Goal: Information Seeking & Learning: Learn about a topic

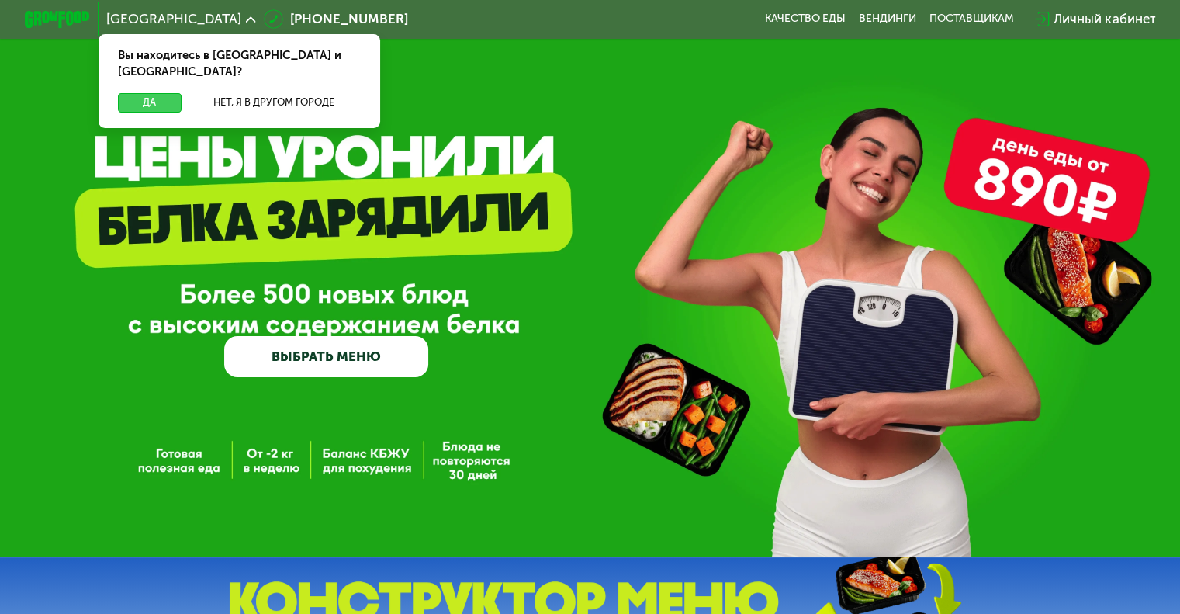
click at [157, 93] on button "Да" at bounding box center [149, 102] width 63 height 19
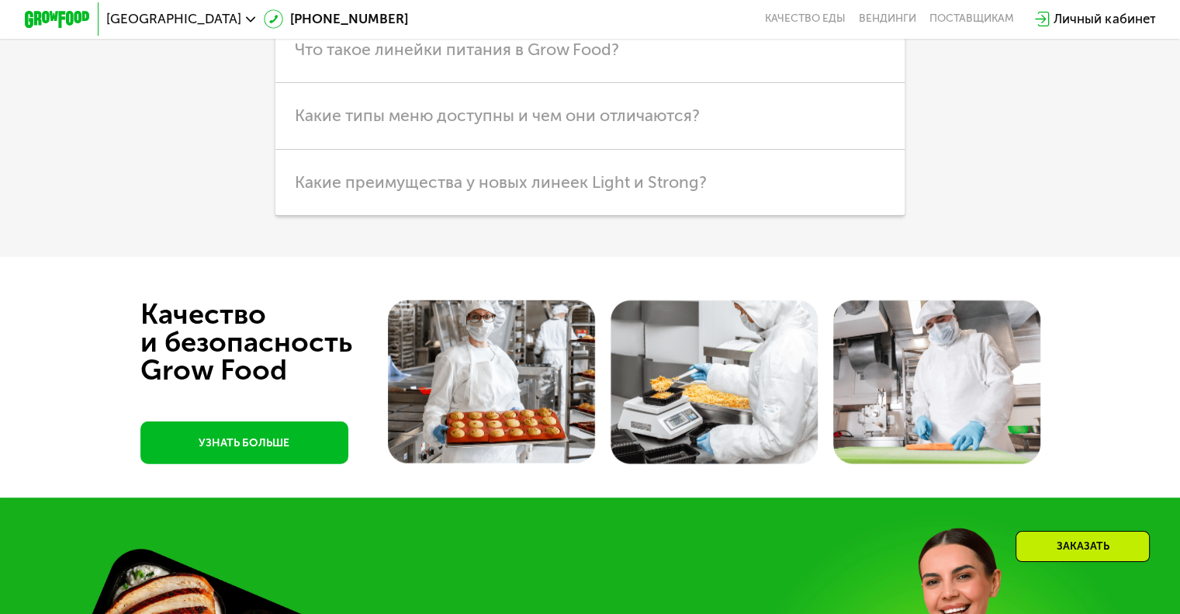
scroll to position [3996, 0]
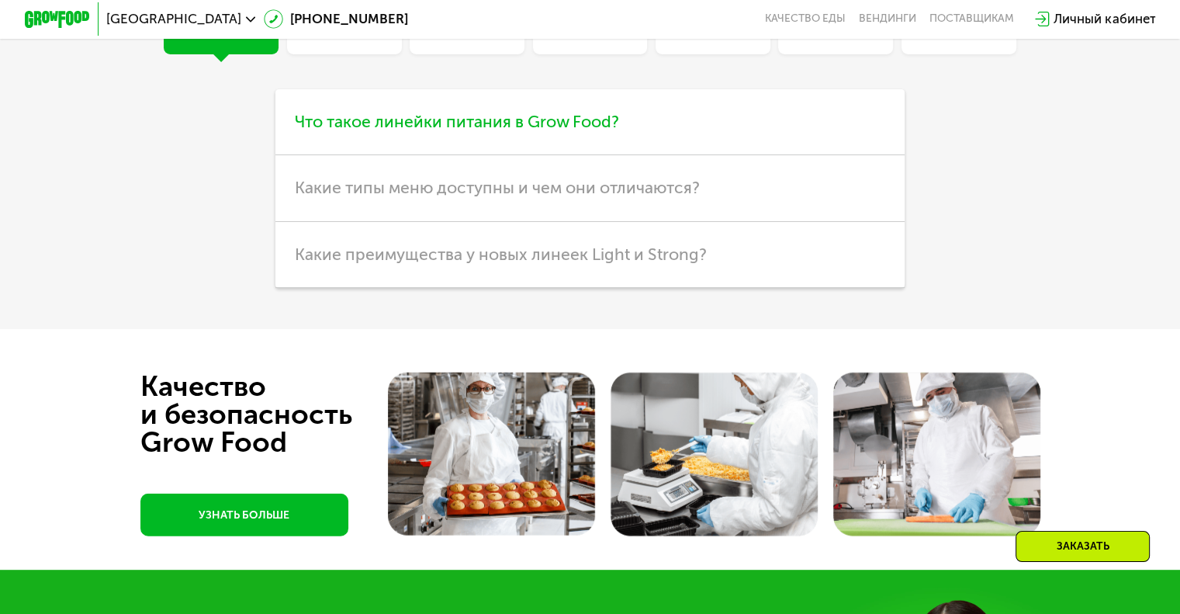
click at [549, 155] on h3 "Что такое линейки питания в Grow Food?" at bounding box center [589, 122] width 629 height 66
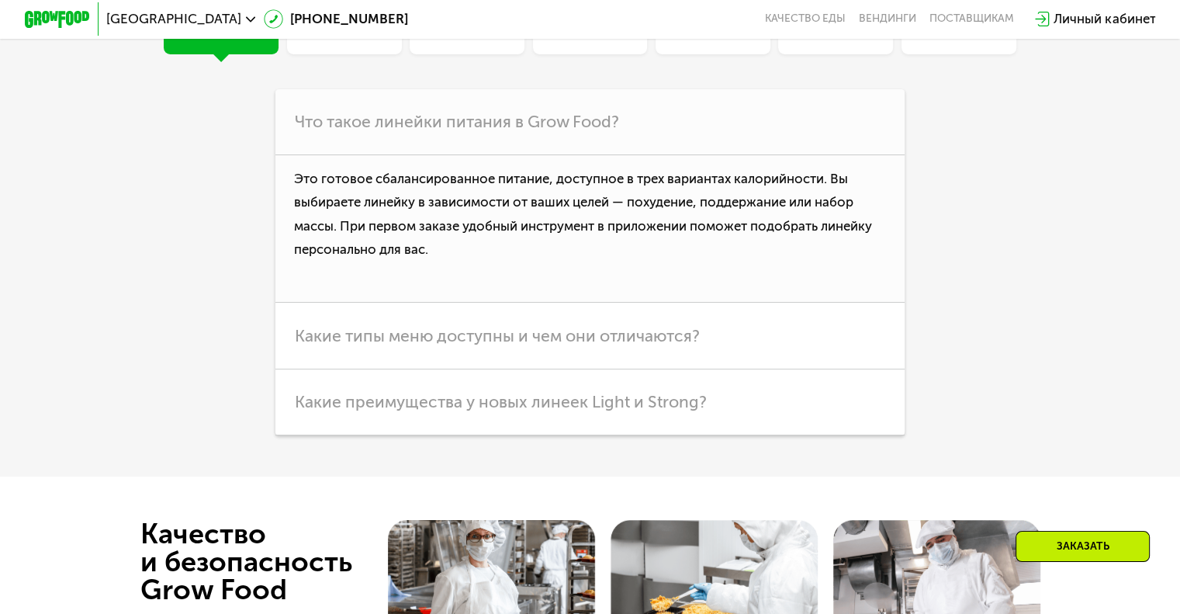
click at [946, 30] on div "Общие вопросы" at bounding box center [958, 11] width 103 height 40
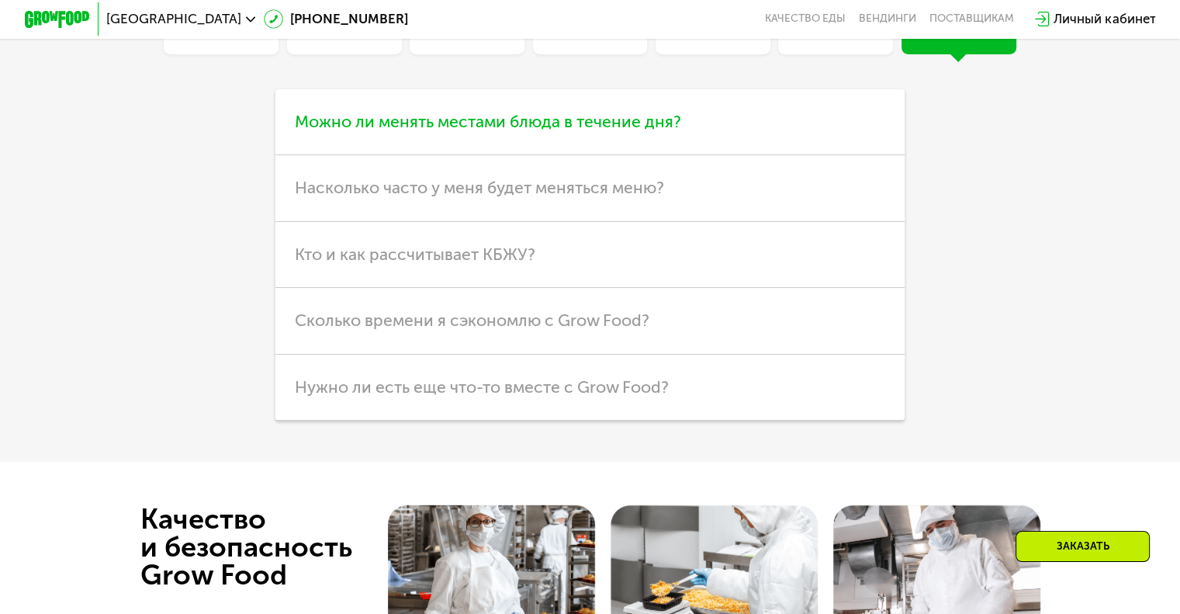
click at [497, 131] on span "Можно ли менять местами блюда в течение дня?" at bounding box center [488, 121] width 386 height 19
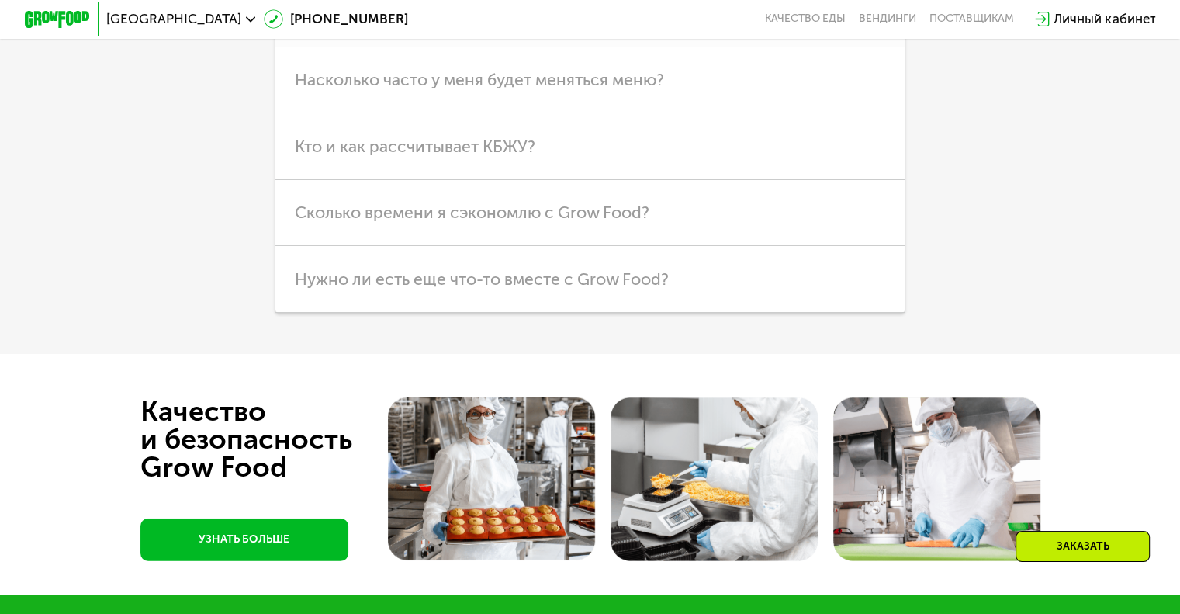
scroll to position [4229, 0]
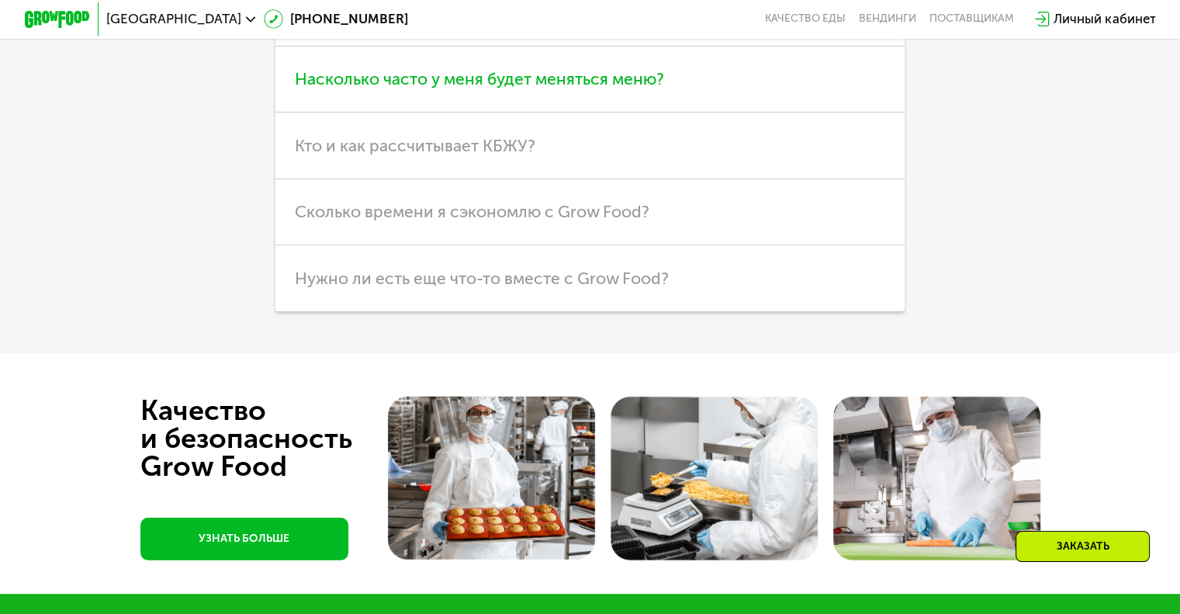
click at [354, 88] on span "Насколько часто у меня будет меняться меню?" at bounding box center [479, 78] width 369 height 19
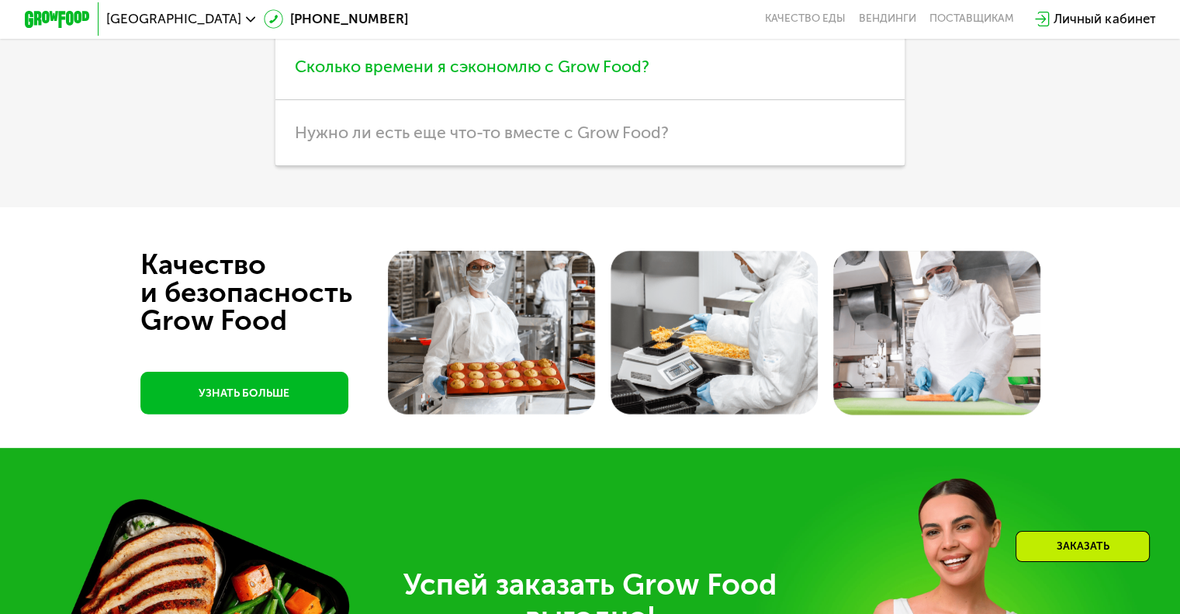
scroll to position [4384, 0]
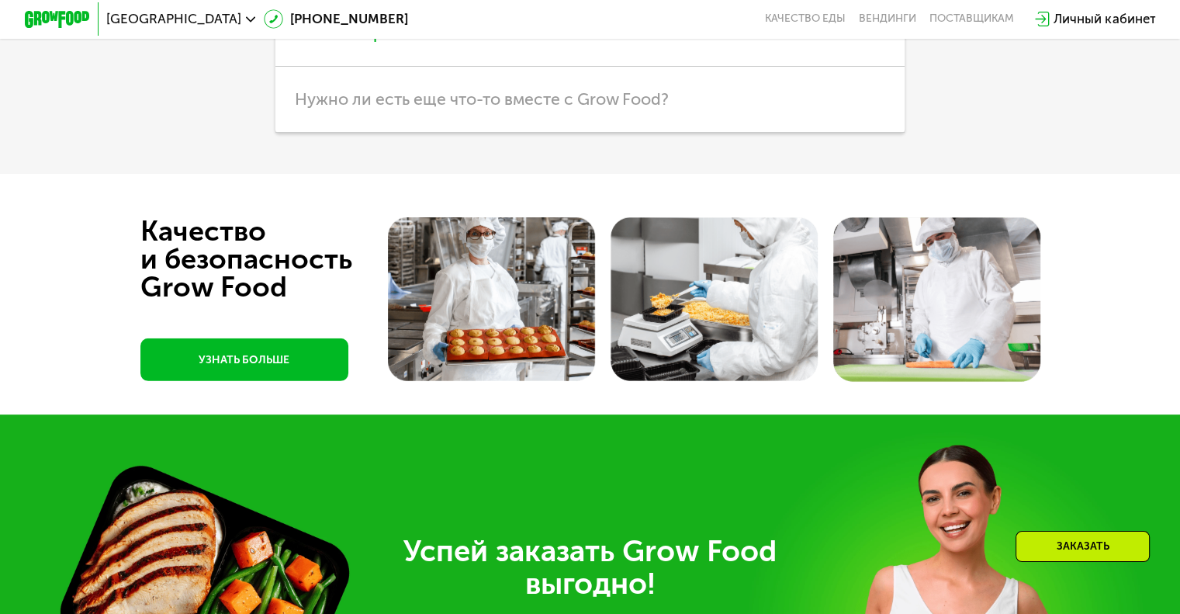
click at [423, 43] on span "Сколько времени я сэкономлю с Grow Food?" at bounding box center [472, 32] width 355 height 19
click at [488, 109] on span "Нужно ли есть еще что-то вместе с Grow Food?" at bounding box center [482, 98] width 374 height 19
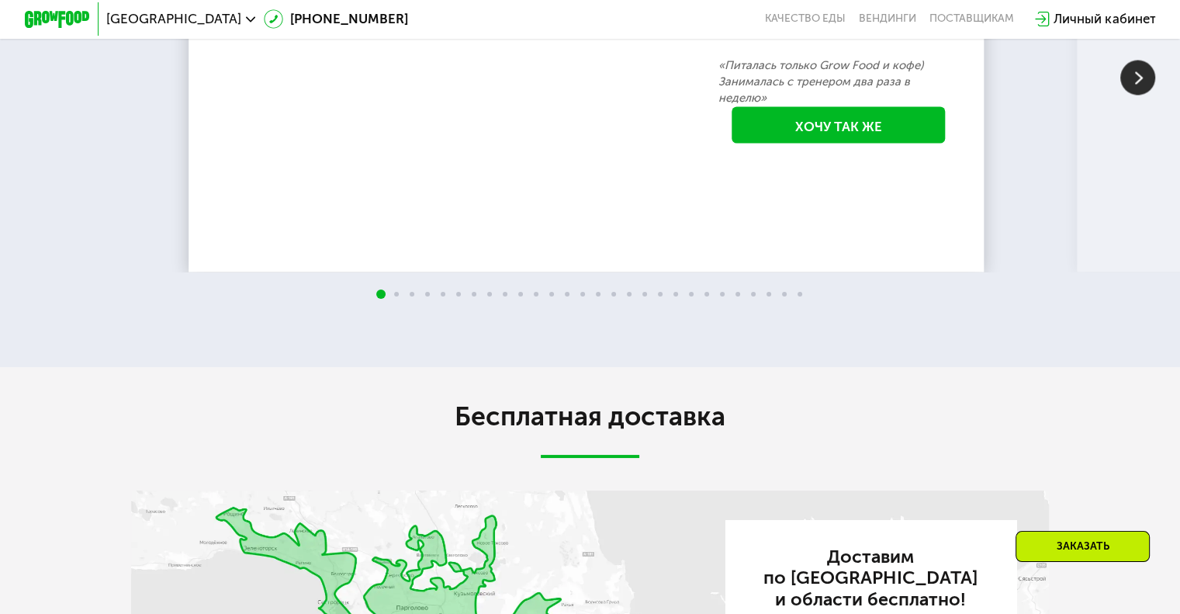
scroll to position [2833, 0]
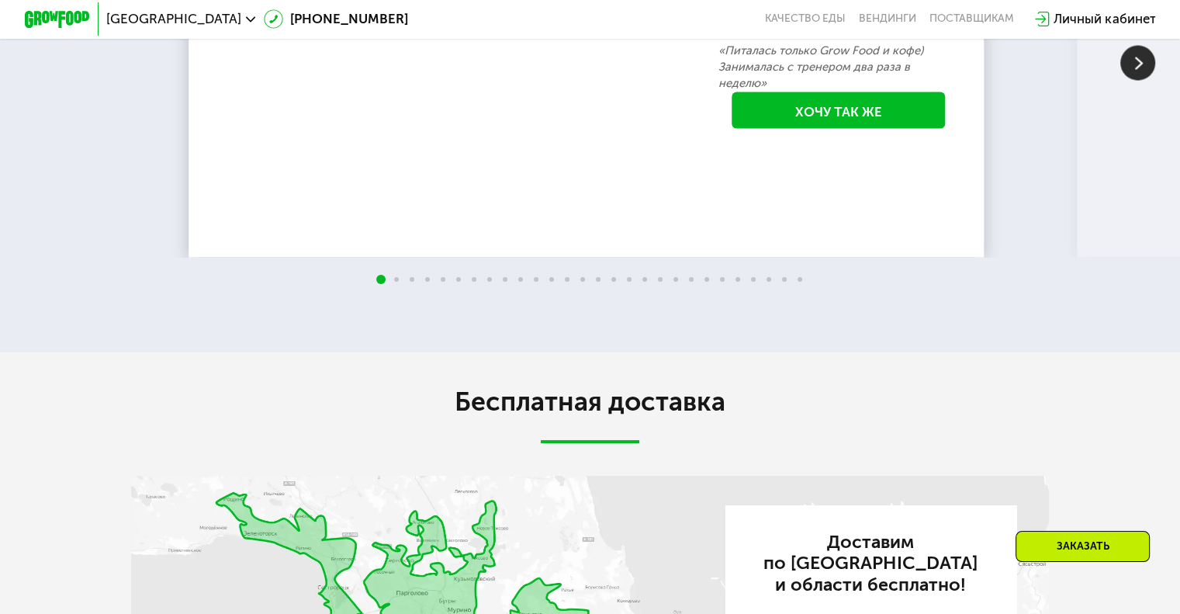
click at [1135, 80] on img at bounding box center [1137, 62] width 35 height 35
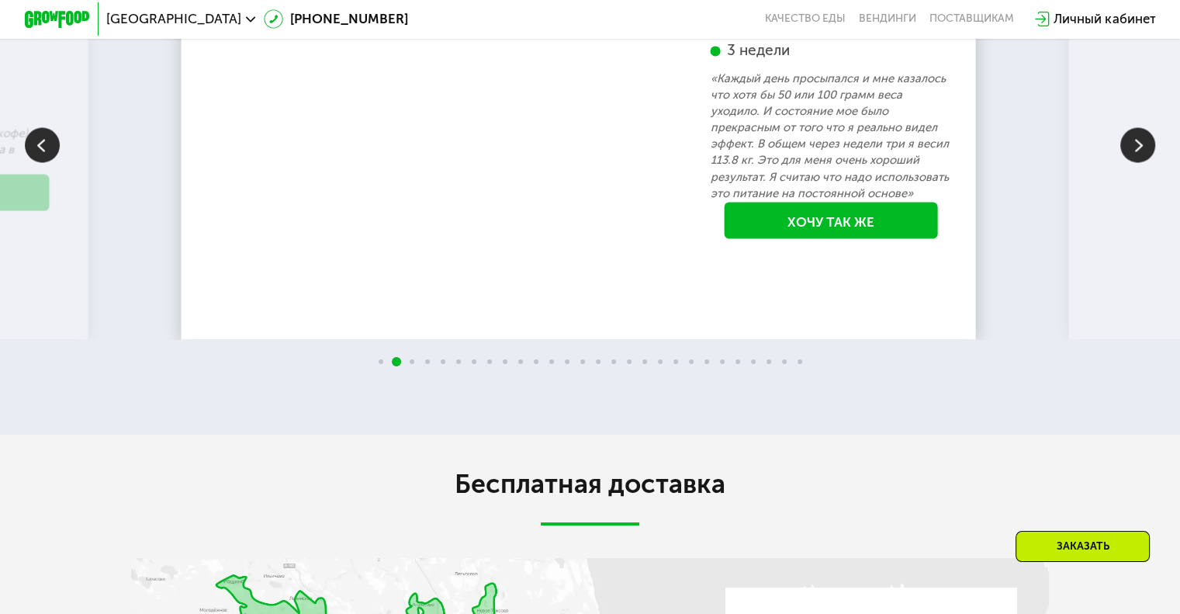
scroll to position [2755, 0]
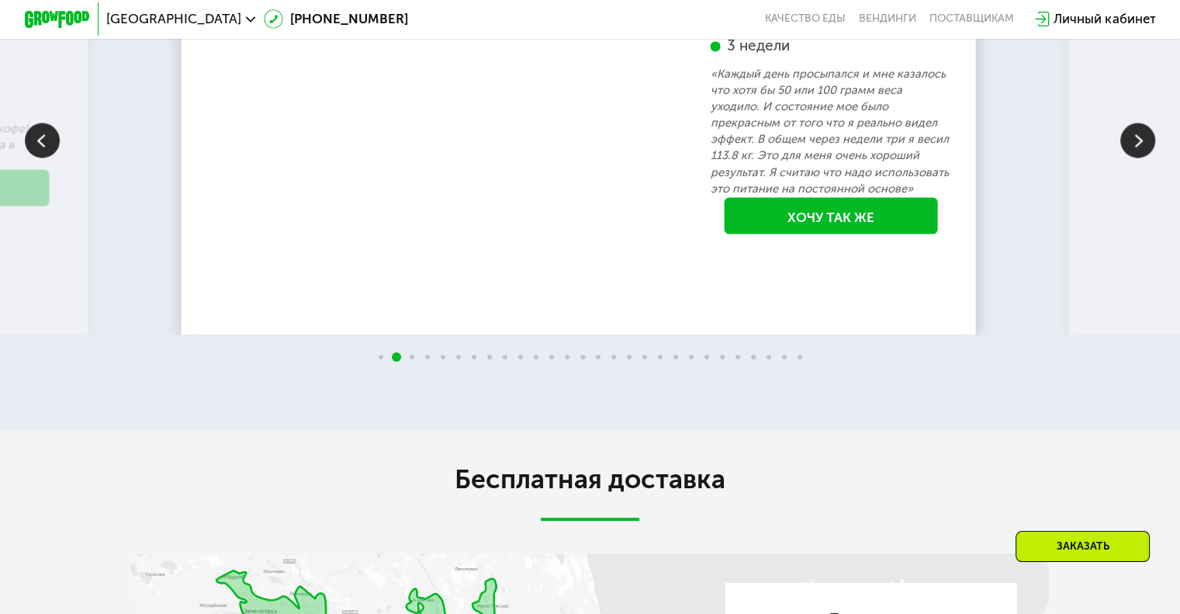
click at [1140, 157] on img at bounding box center [1137, 140] width 35 height 35
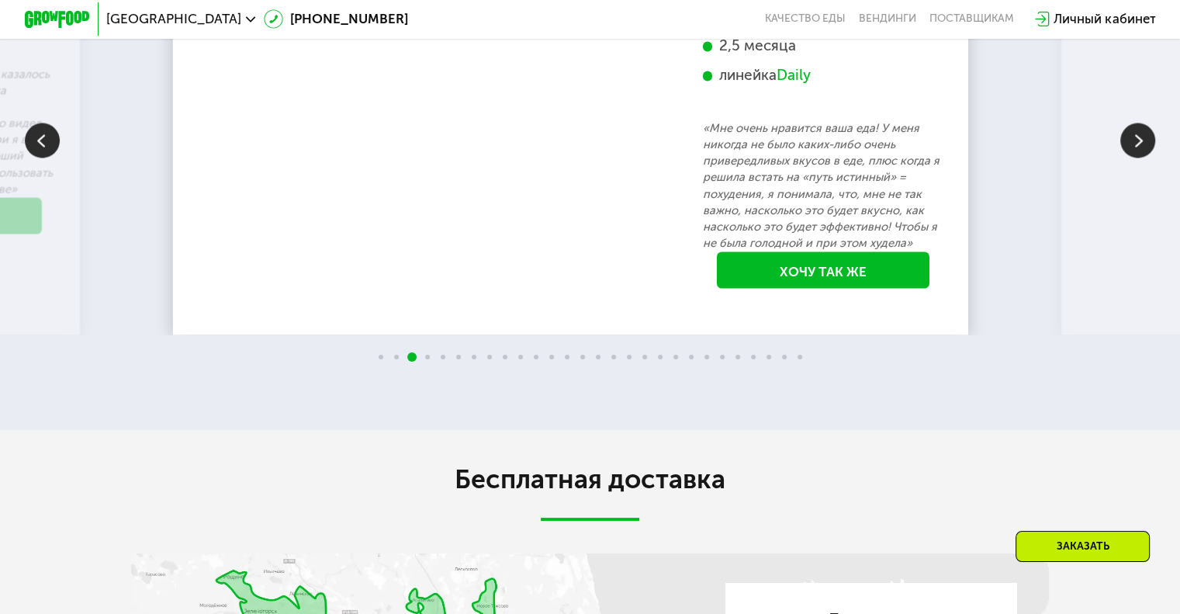
click at [1143, 157] on img at bounding box center [1137, 140] width 35 height 35
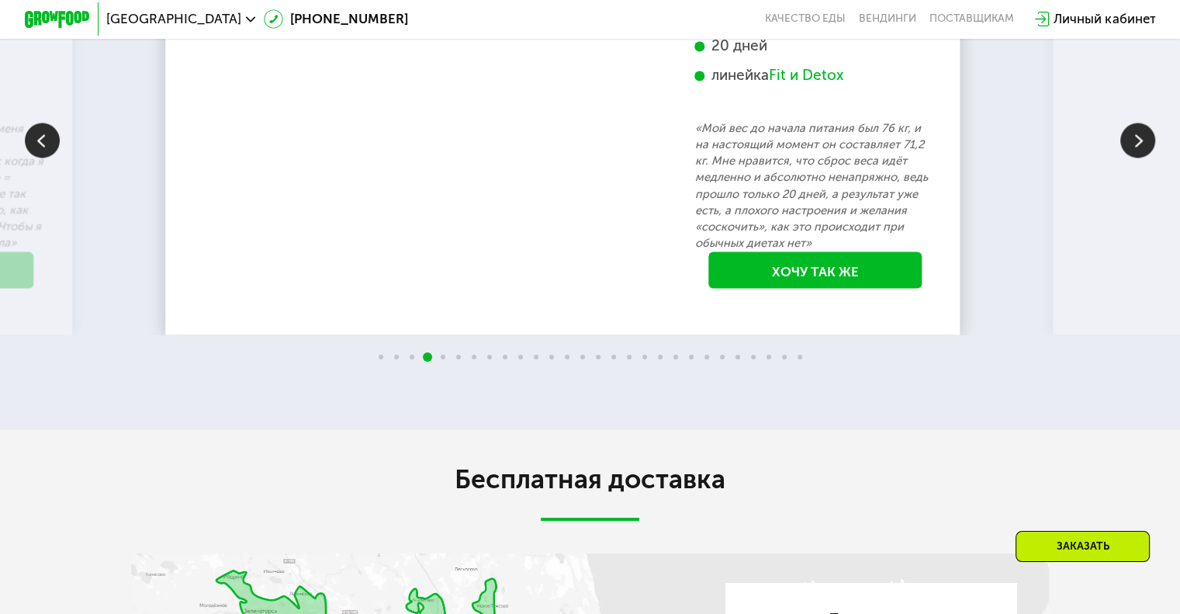
click at [1140, 157] on img at bounding box center [1137, 140] width 35 height 35
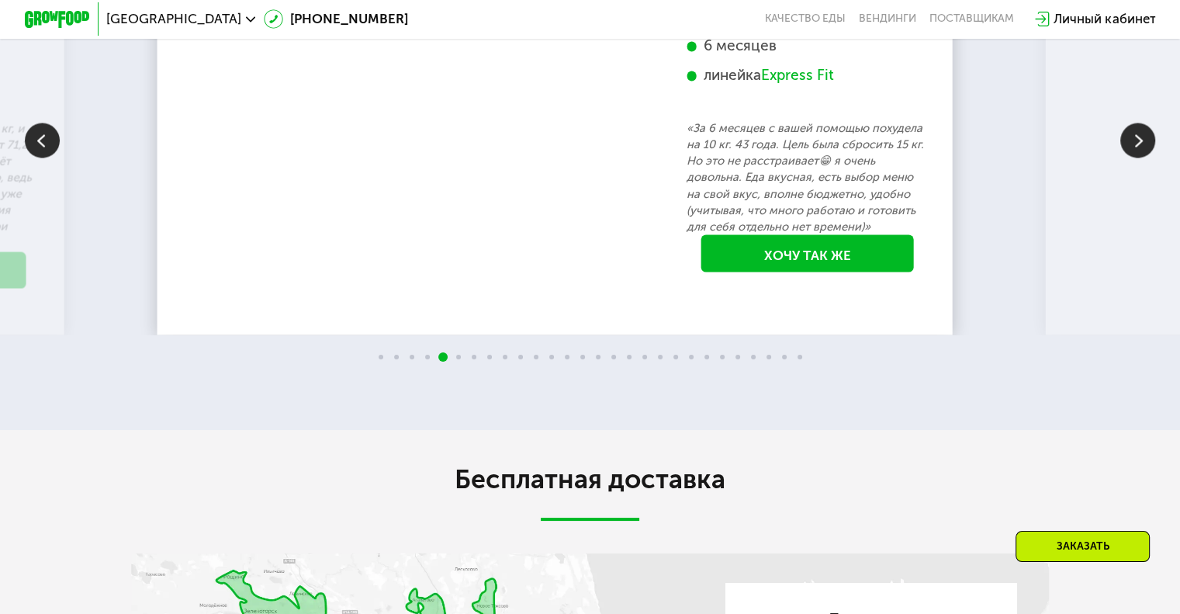
click at [1142, 157] on img at bounding box center [1137, 140] width 35 height 35
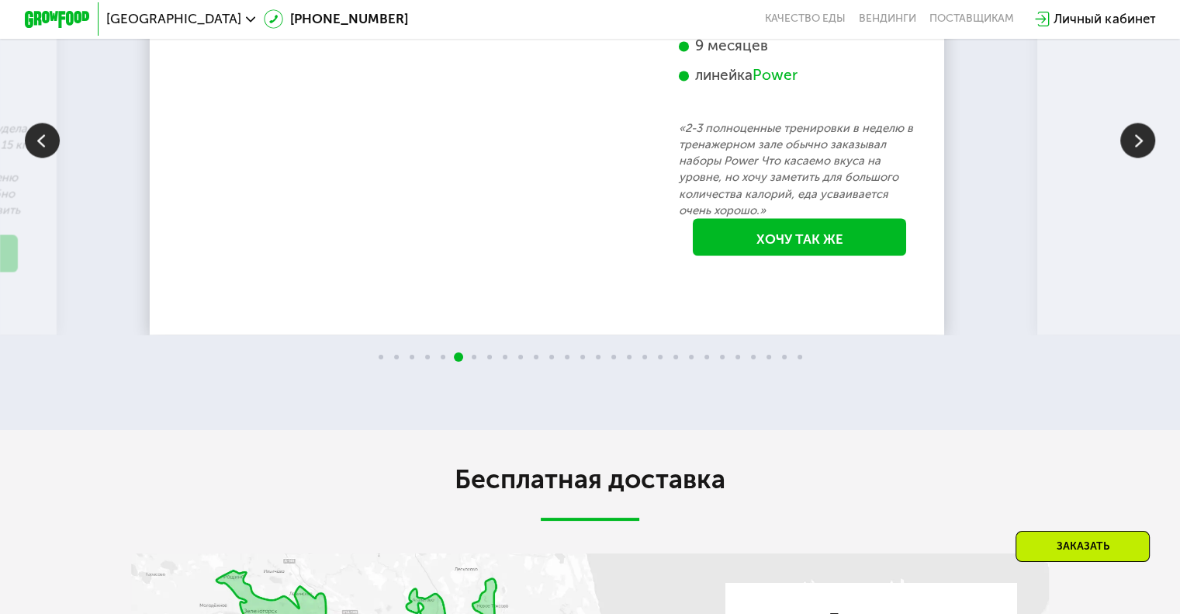
click at [1135, 157] on img at bounding box center [1137, 140] width 35 height 35
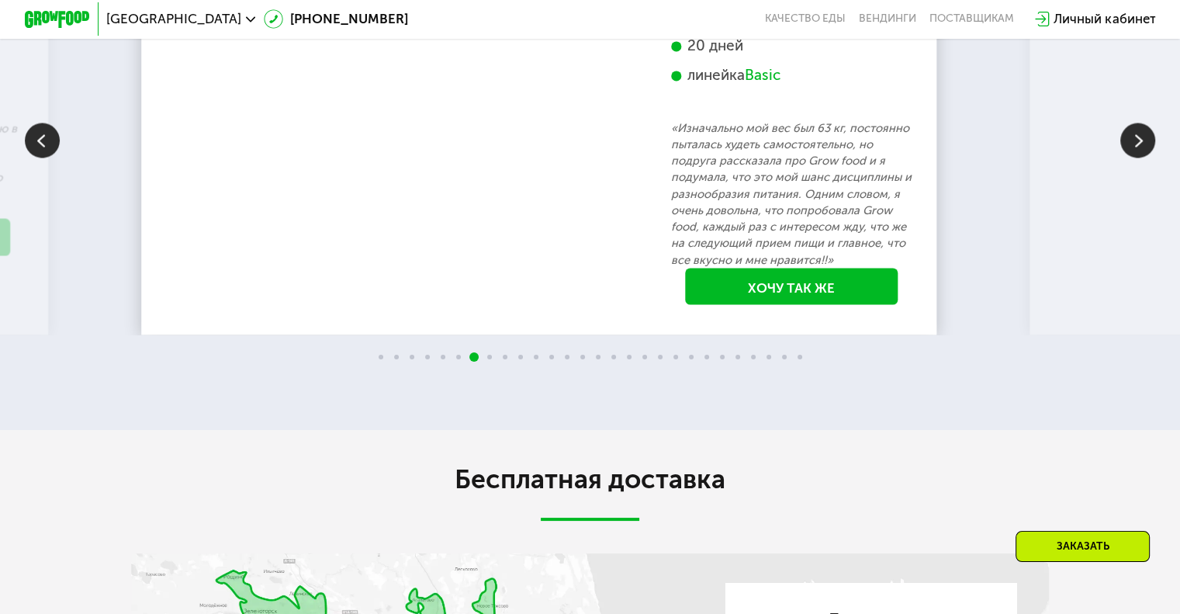
click at [1144, 157] on img at bounding box center [1137, 140] width 35 height 35
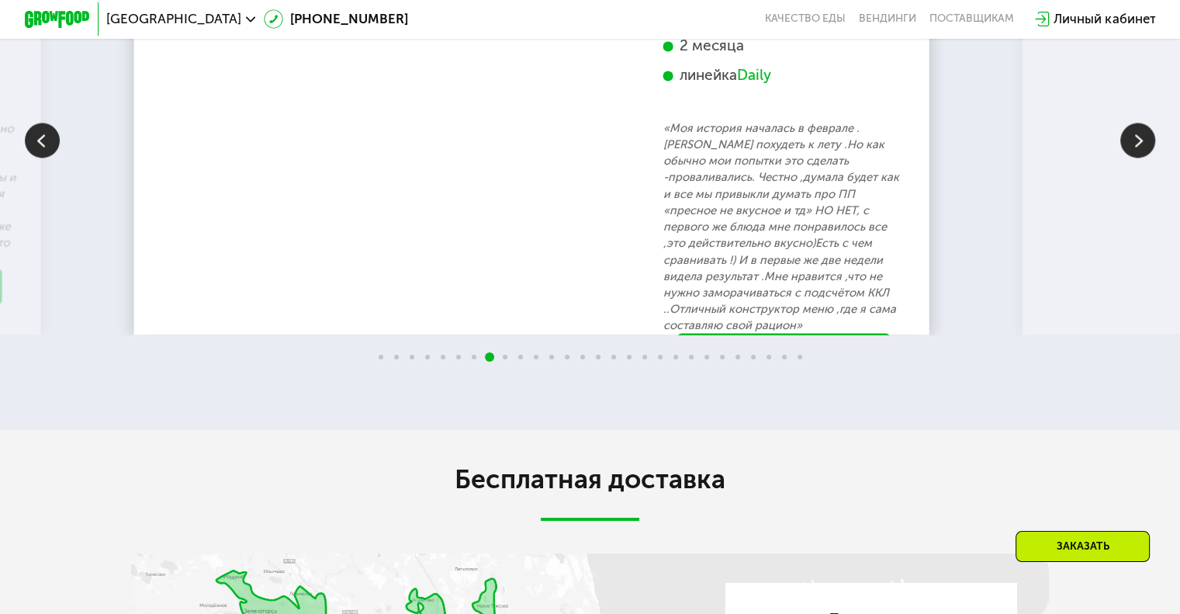
click at [1142, 157] on img at bounding box center [1137, 140] width 35 height 35
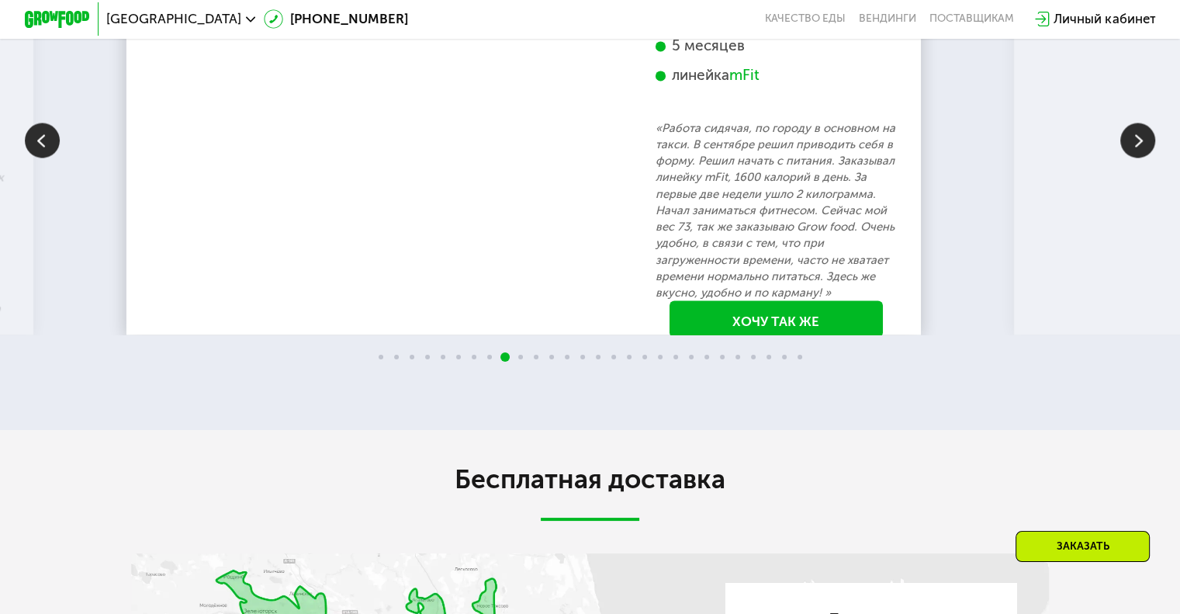
click at [1142, 157] on img at bounding box center [1137, 140] width 35 height 35
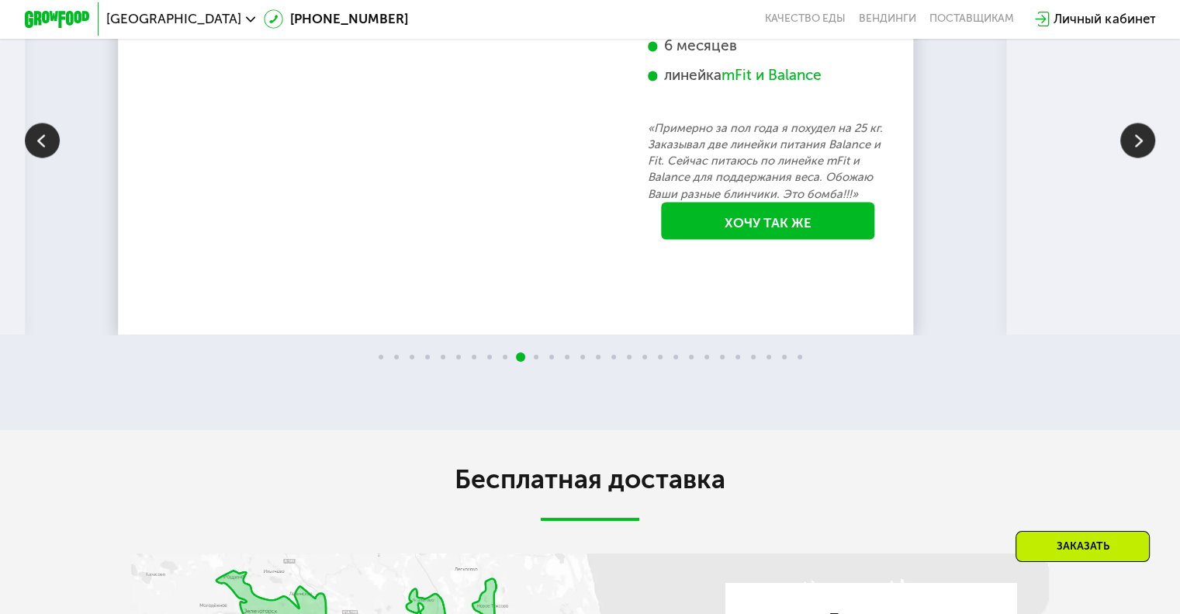
click at [1142, 157] on img at bounding box center [1137, 140] width 35 height 35
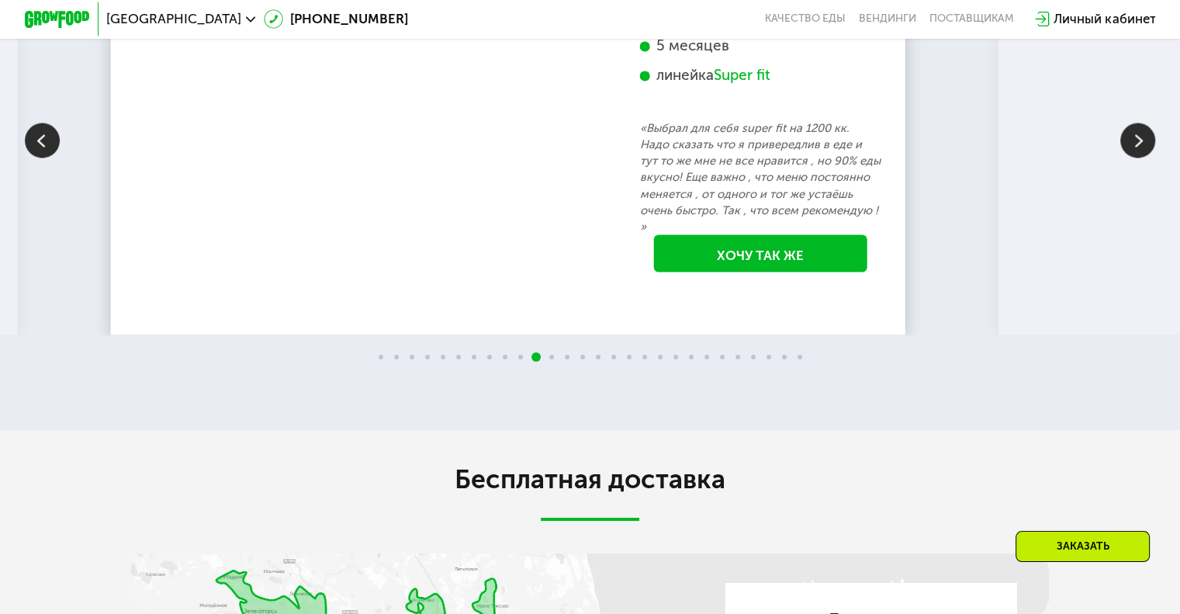
click at [1142, 157] on img at bounding box center [1137, 140] width 35 height 35
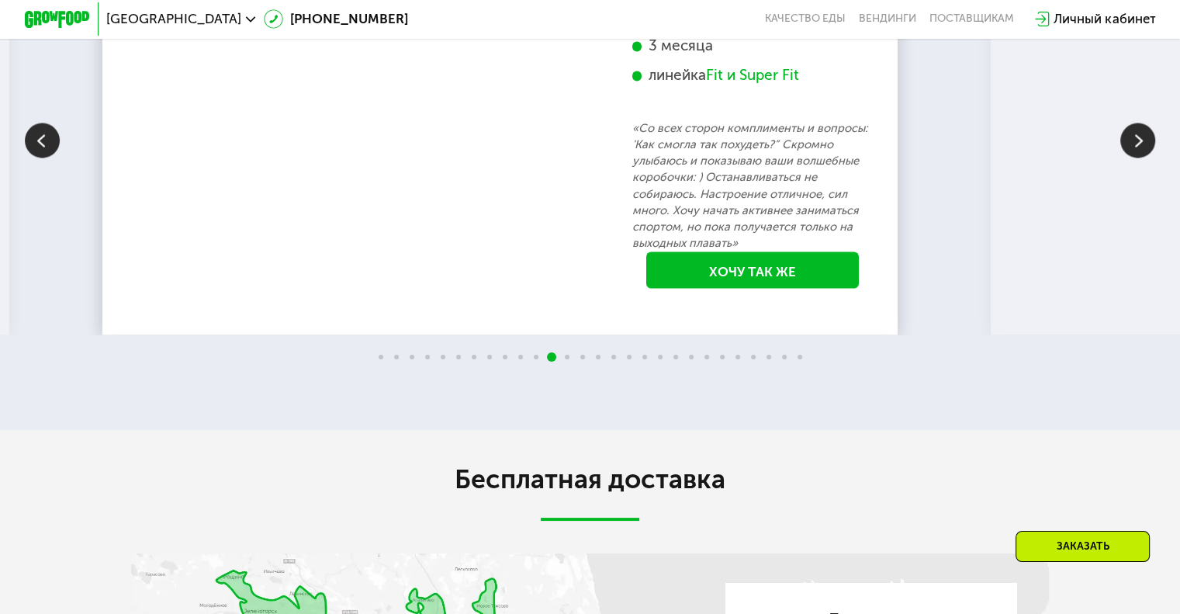
click at [1142, 157] on img at bounding box center [1137, 140] width 35 height 35
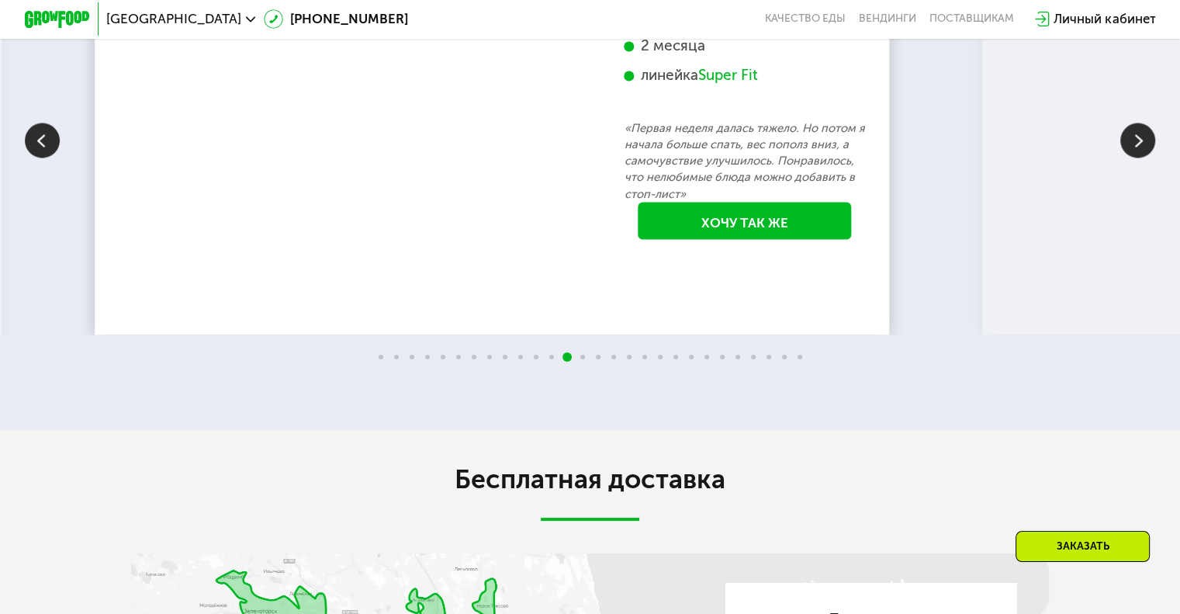
click at [1142, 157] on img at bounding box center [1137, 140] width 35 height 35
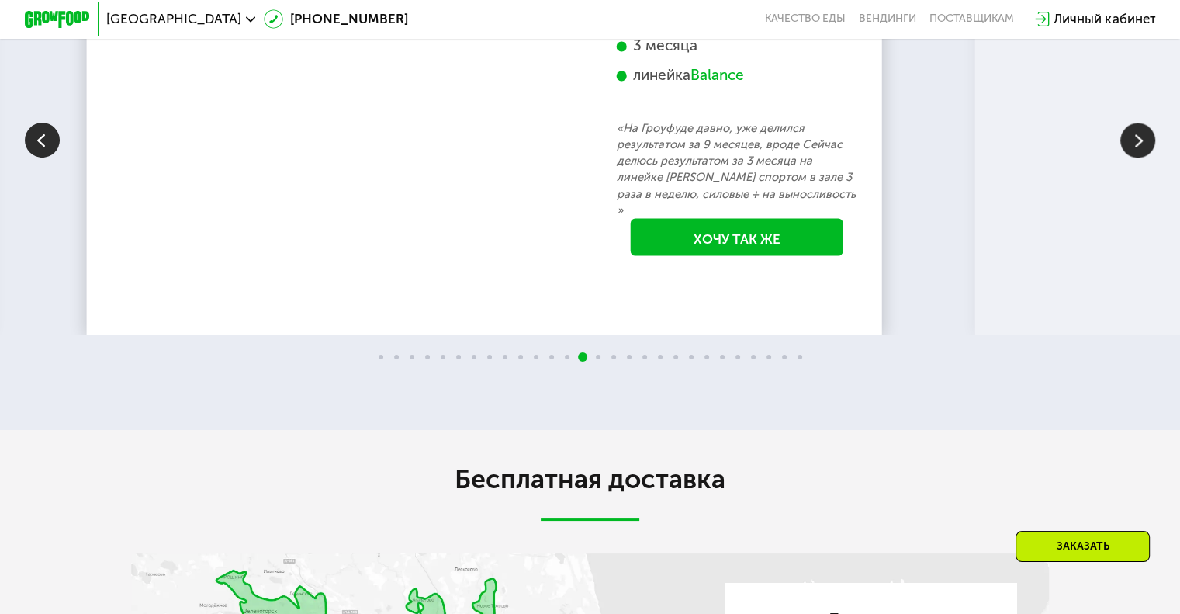
click at [1142, 157] on img at bounding box center [1137, 140] width 35 height 35
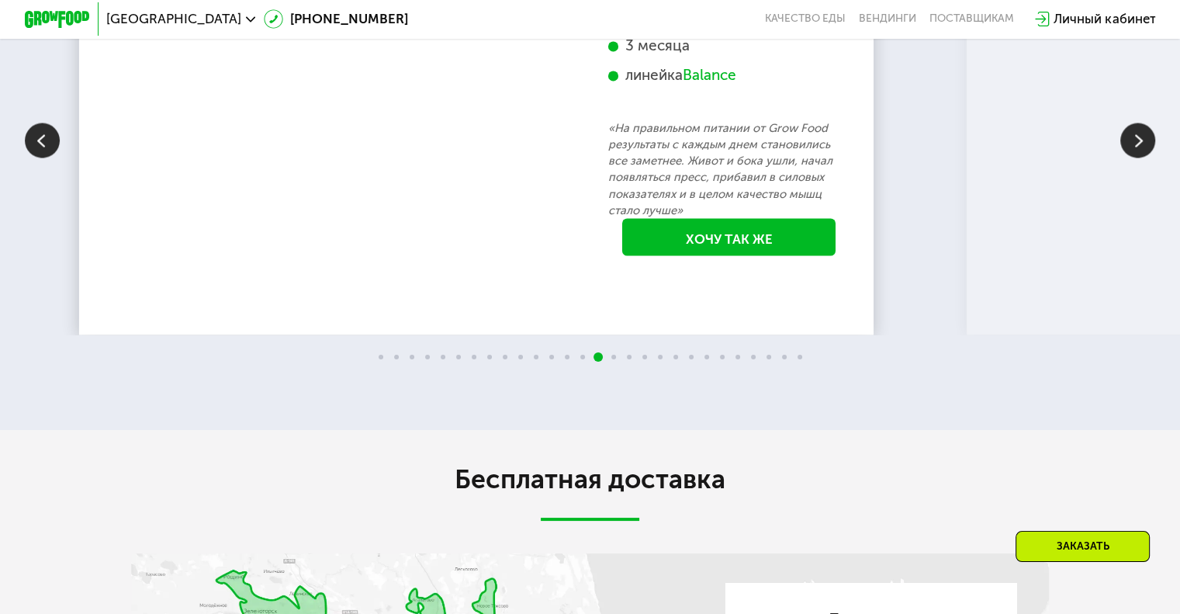
click at [1142, 157] on img at bounding box center [1137, 140] width 35 height 35
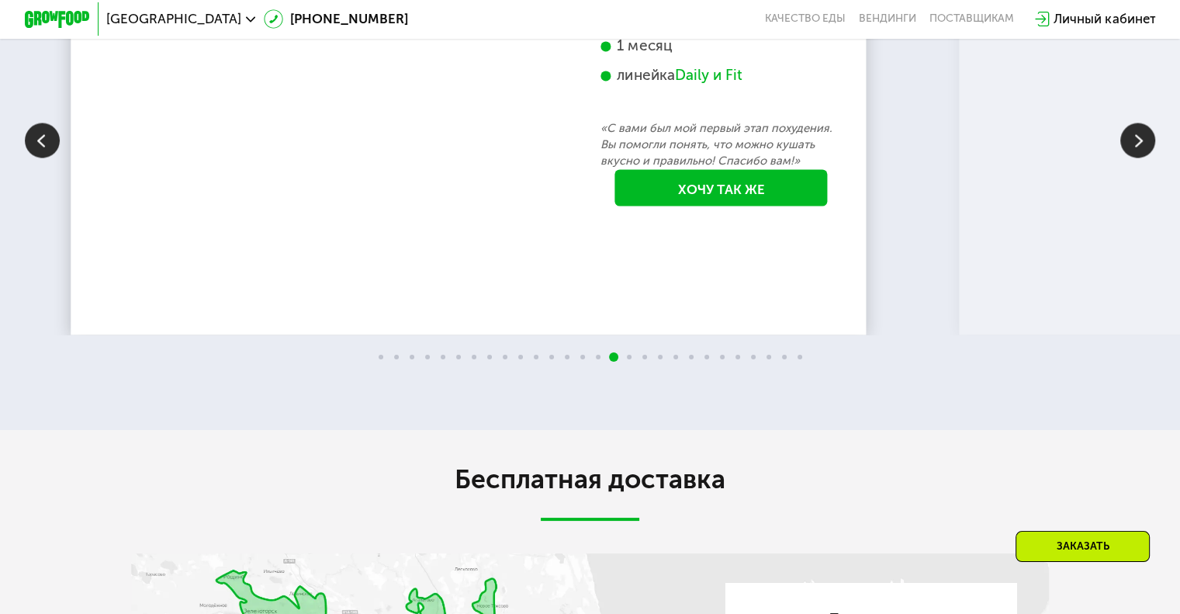
click at [1142, 157] on img at bounding box center [1137, 140] width 35 height 35
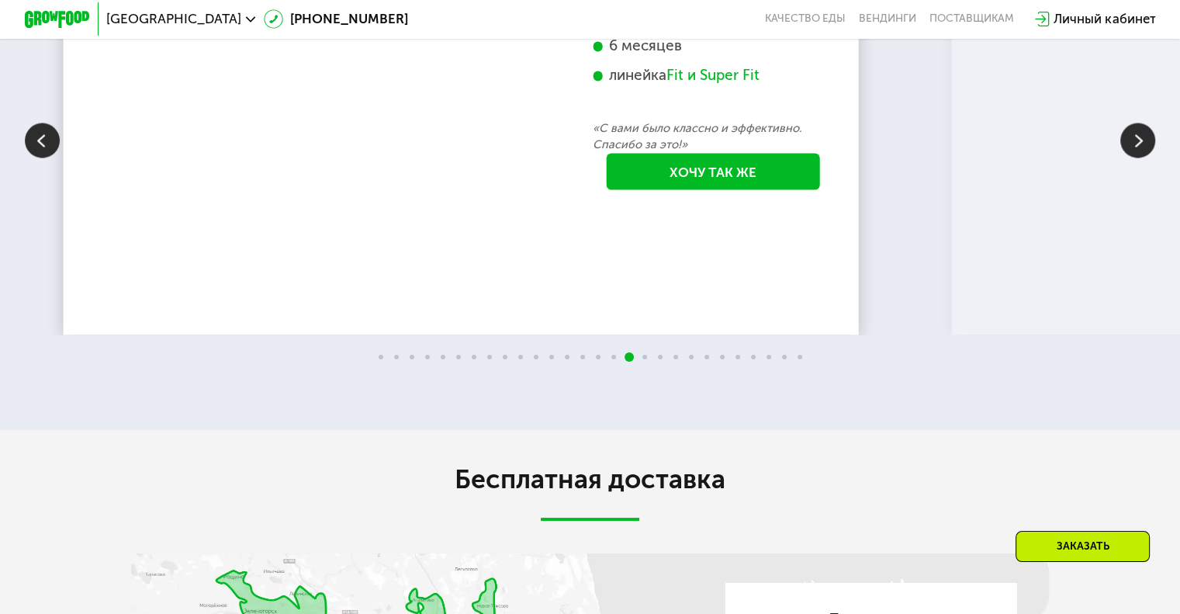
click at [1142, 157] on img at bounding box center [1137, 140] width 35 height 35
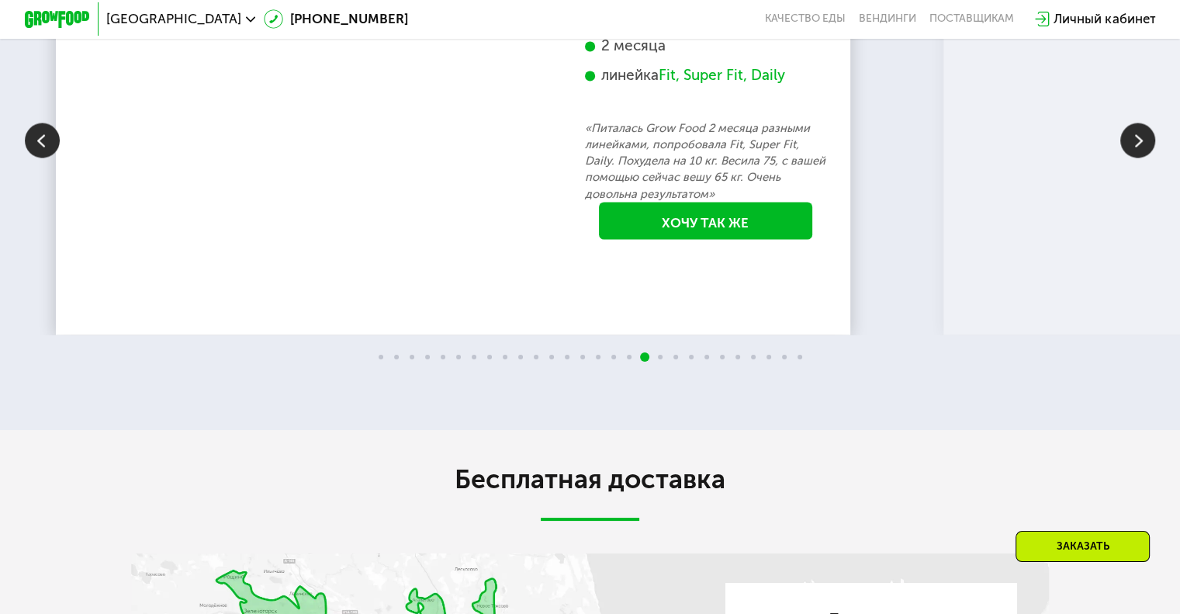
click at [1142, 157] on img at bounding box center [1137, 140] width 35 height 35
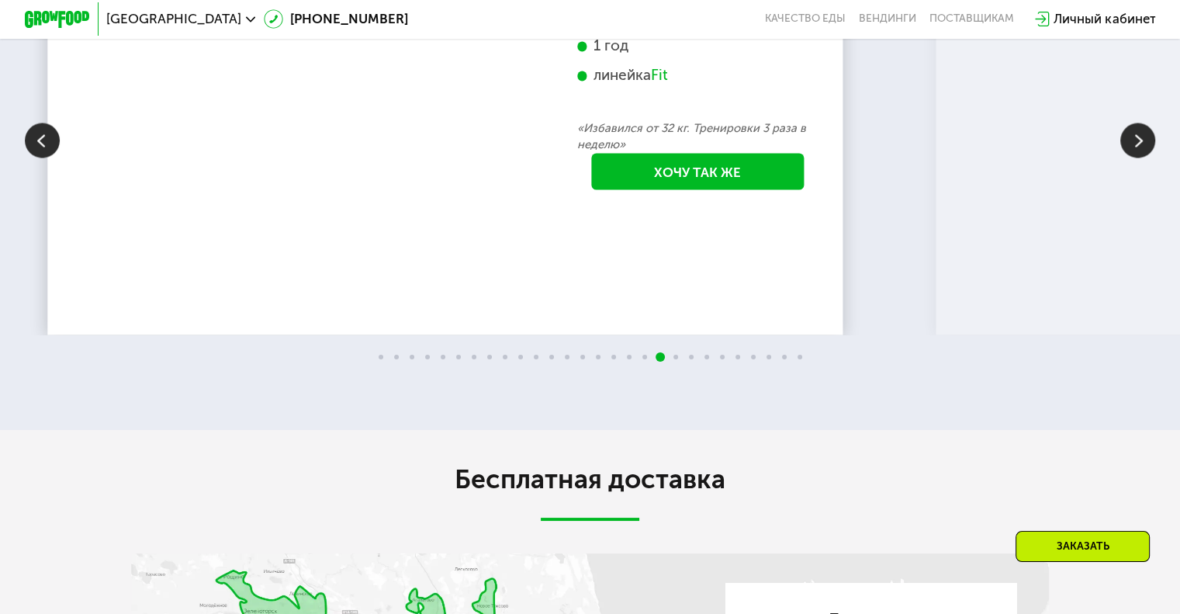
click at [1142, 157] on img at bounding box center [1137, 140] width 35 height 35
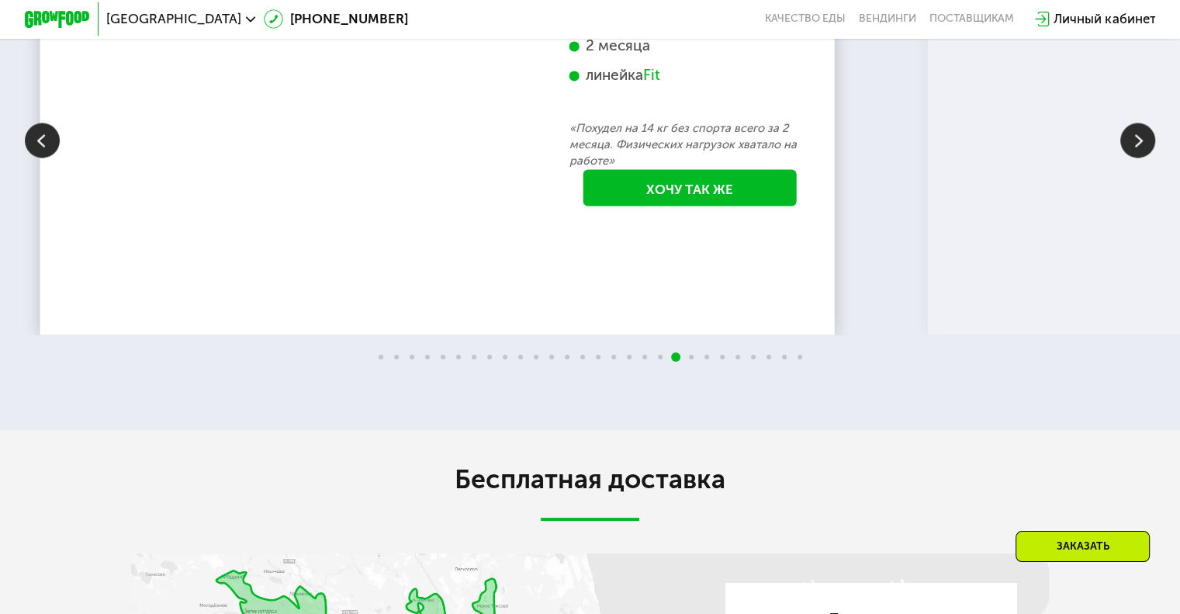
click at [1142, 157] on img at bounding box center [1137, 140] width 35 height 35
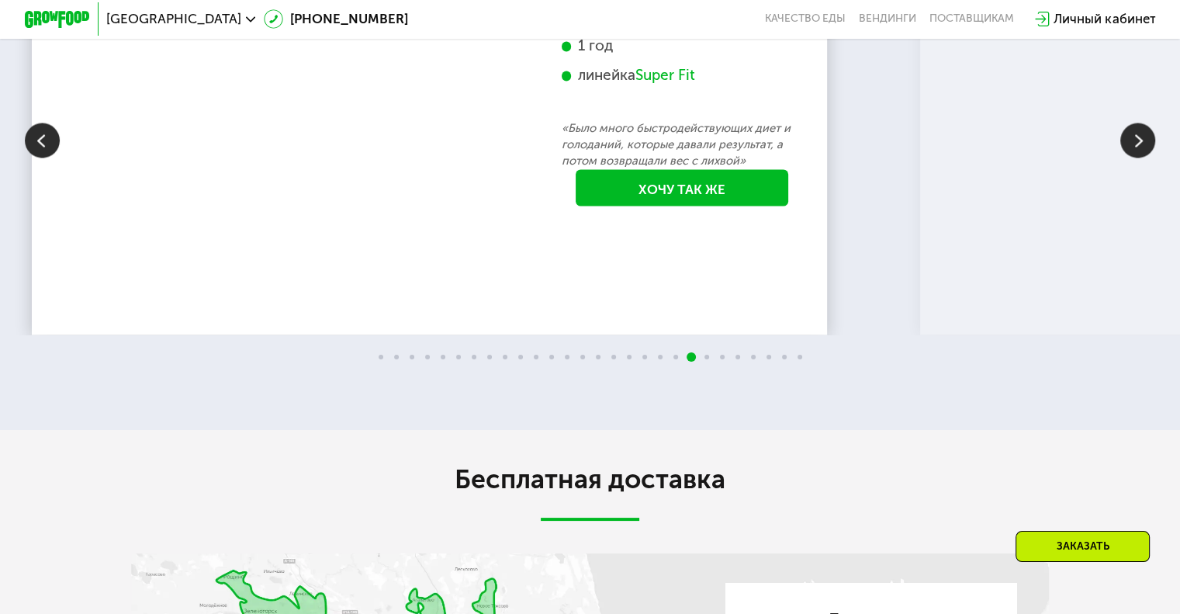
click at [1142, 157] on img at bounding box center [1137, 140] width 35 height 35
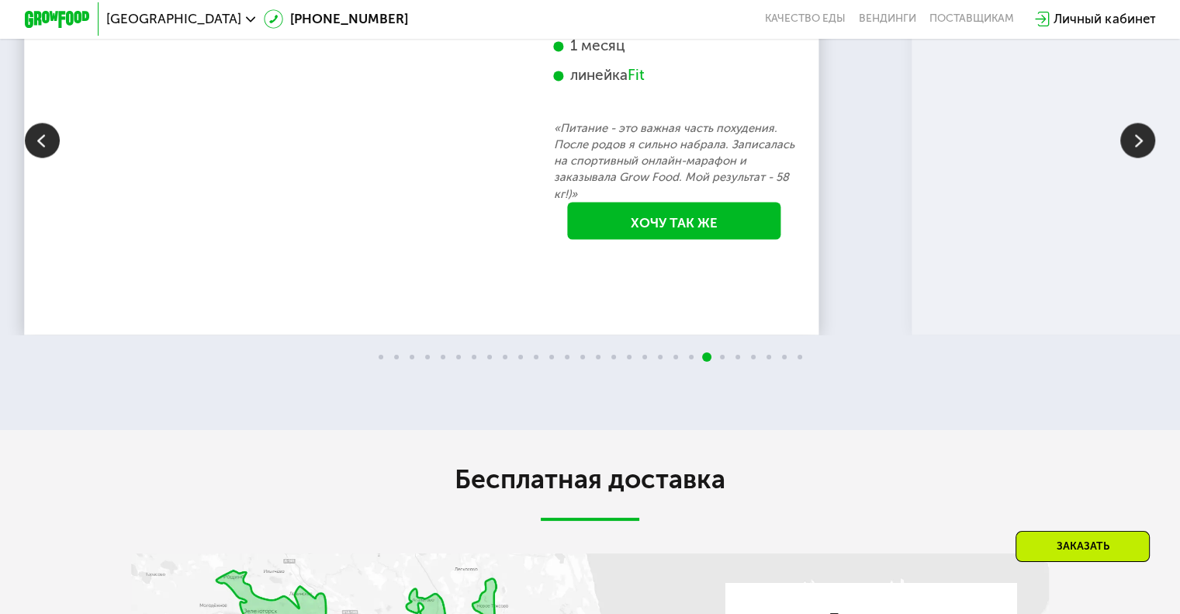
click at [1142, 157] on img at bounding box center [1137, 140] width 35 height 35
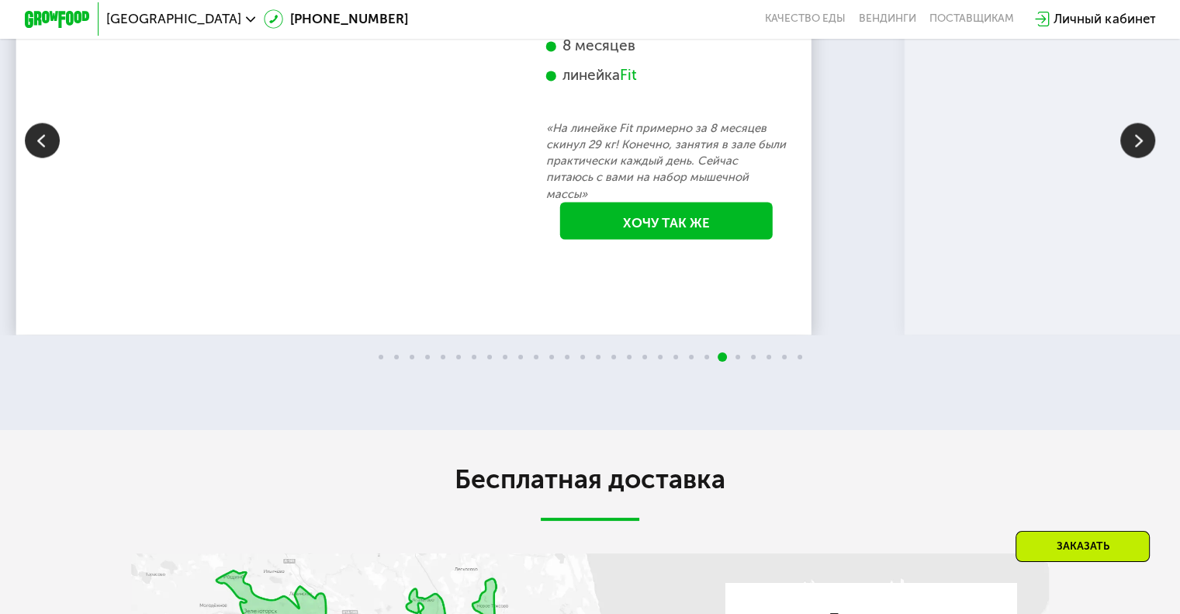
click at [1142, 157] on img at bounding box center [1137, 140] width 35 height 35
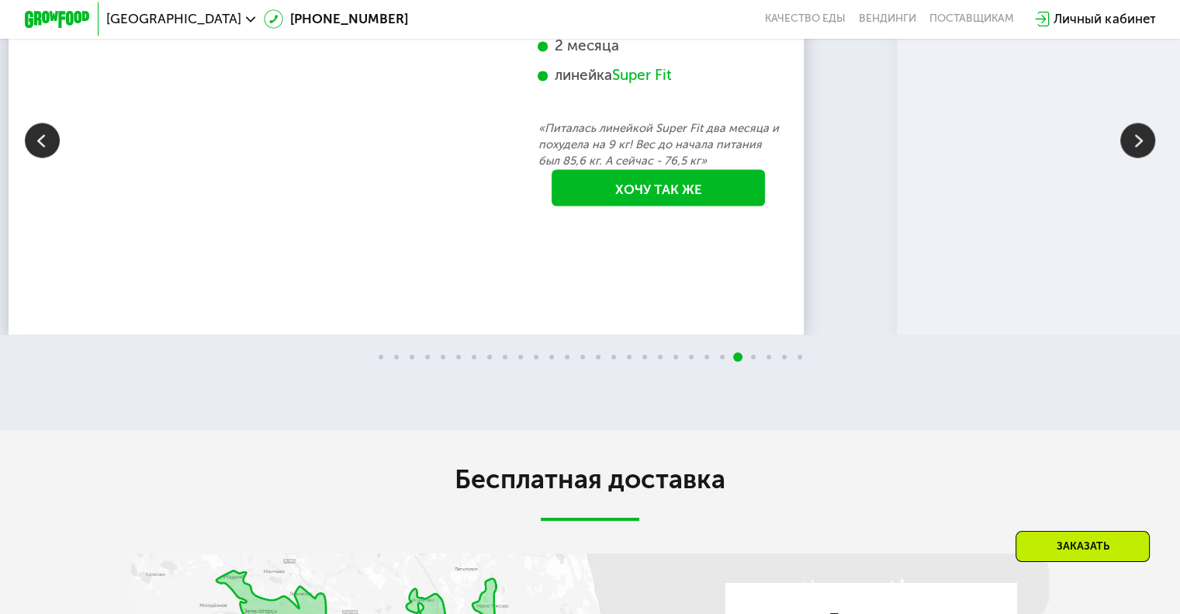
click at [1142, 157] on img at bounding box center [1137, 140] width 35 height 35
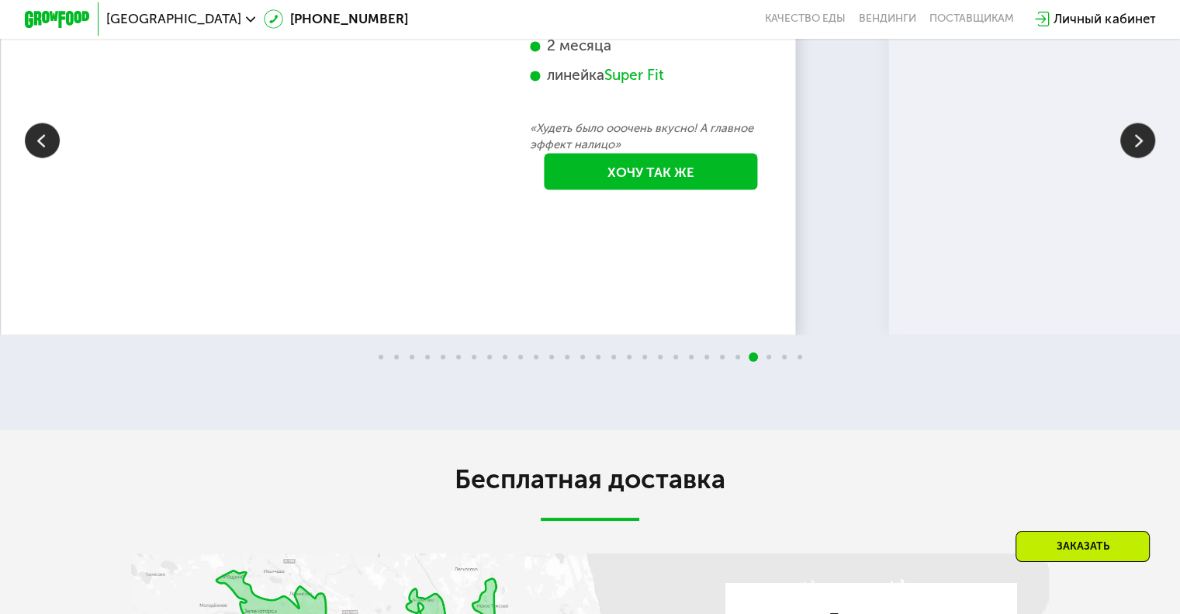
click at [1142, 157] on img at bounding box center [1137, 140] width 35 height 35
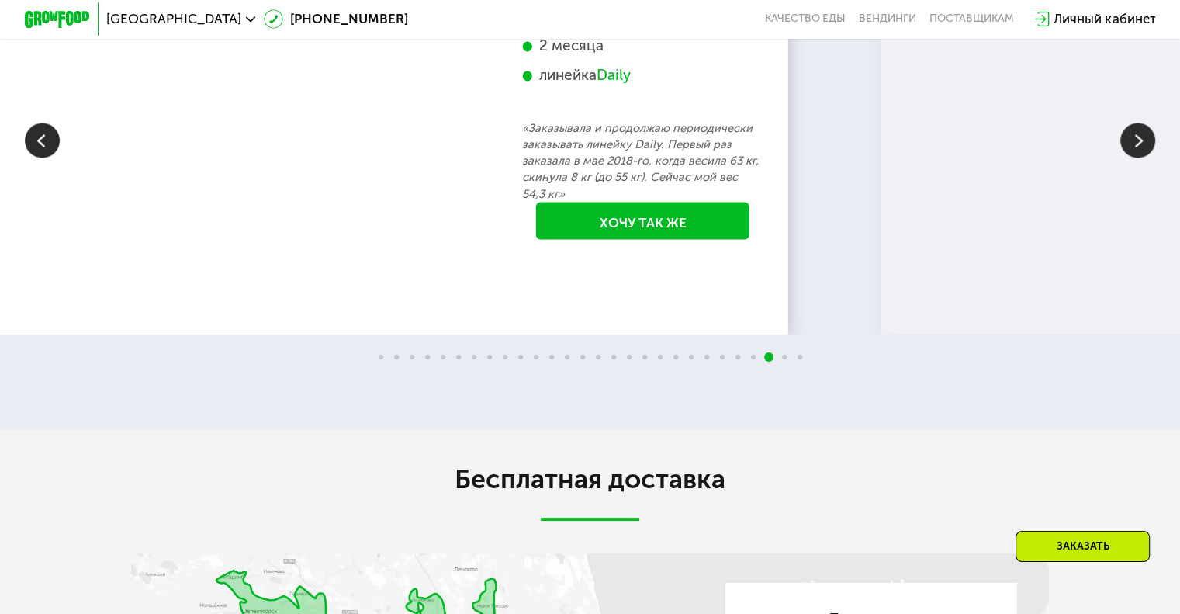
click at [1142, 157] on img at bounding box center [1137, 140] width 35 height 35
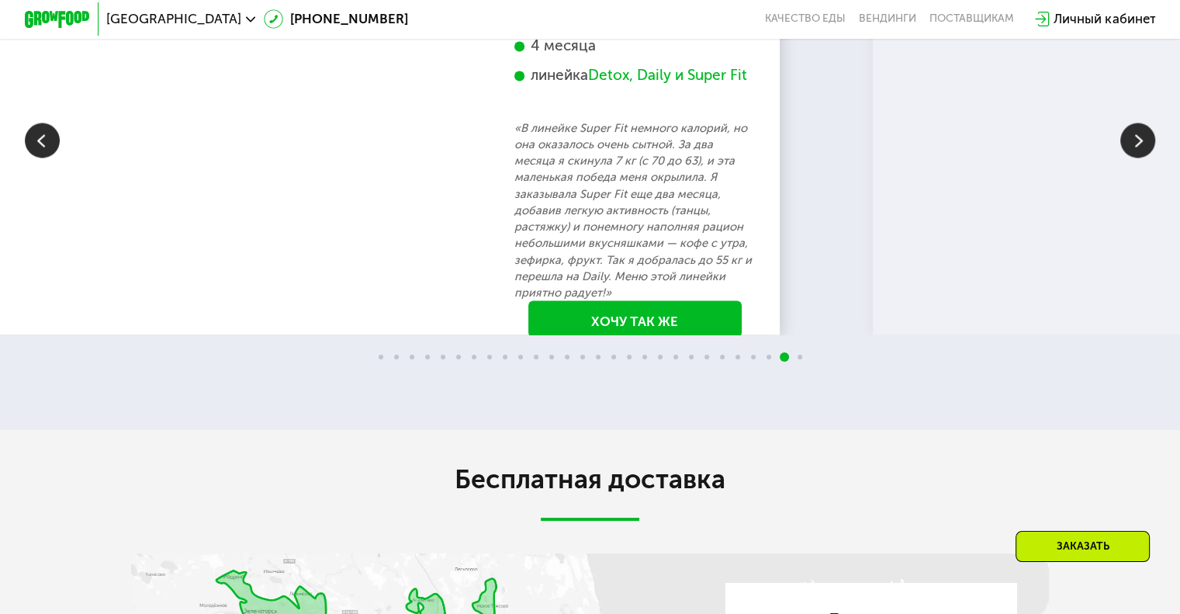
click at [1142, 157] on img at bounding box center [1137, 140] width 35 height 35
